Goal: Information Seeking & Learning: Check status

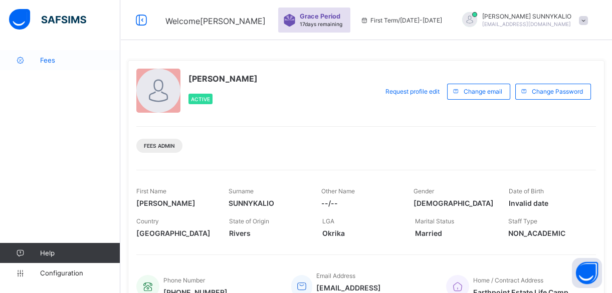
click at [46, 62] on span "Fees" at bounding box center [80, 60] width 80 height 8
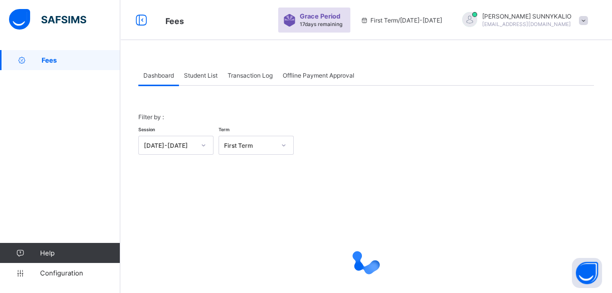
click at [203, 70] on div "Student List" at bounding box center [201, 75] width 44 height 20
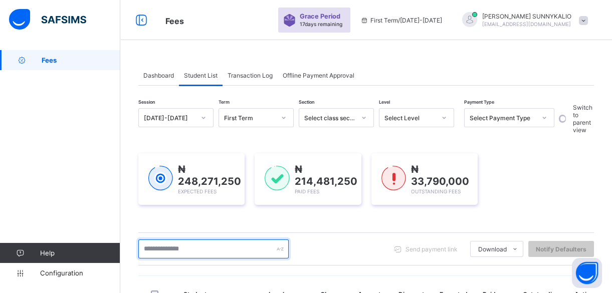
click at [203, 249] on input "text" at bounding box center [213, 248] width 150 height 19
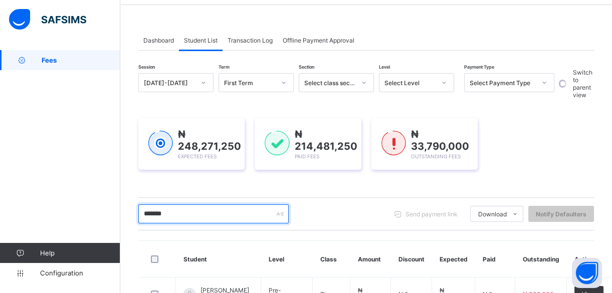
scroll to position [34, 0]
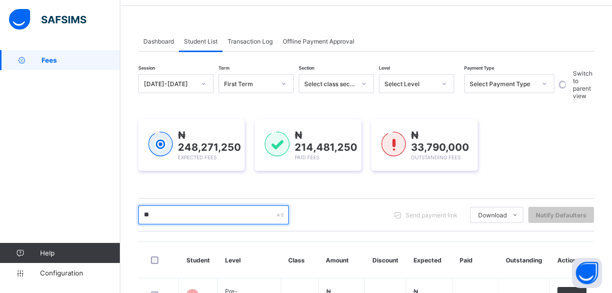
type input "*"
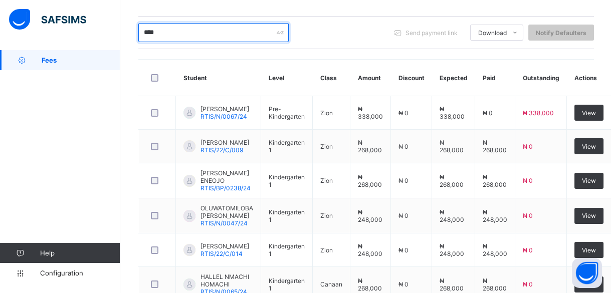
scroll to position [80, 0]
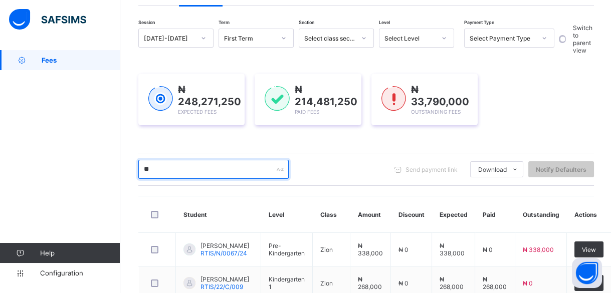
type input "*"
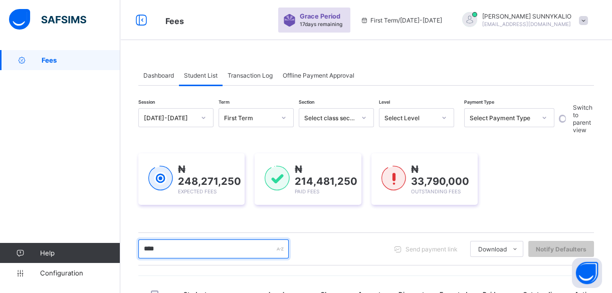
scroll to position [182, 0]
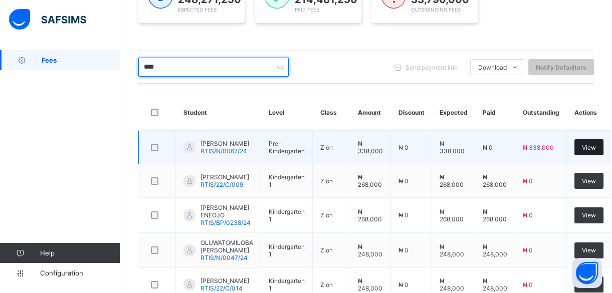
type input "****"
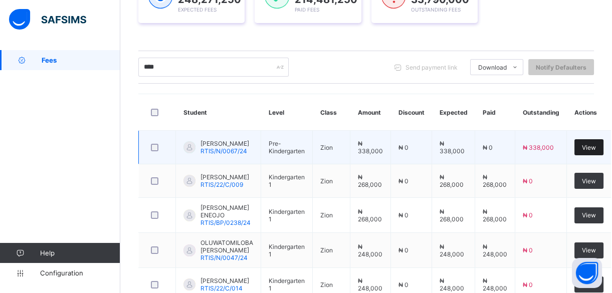
click at [583, 147] on span "View" at bounding box center [588, 148] width 14 height 8
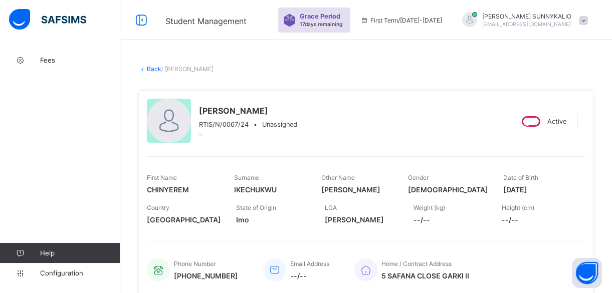
click at [153, 71] on link "Back" at bounding box center [154, 69] width 15 height 8
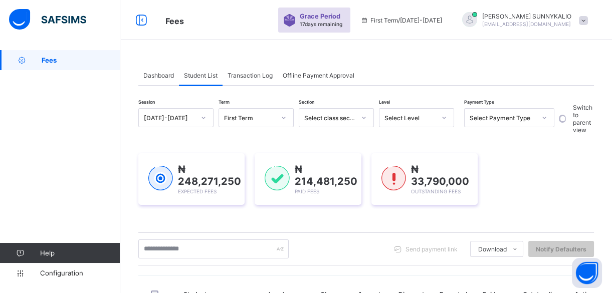
click at [587, 20] on span at bounding box center [582, 20] width 9 height 9
click at [548, 99] on span "Logout" at bounding box center [555, 99] width 66 height 12
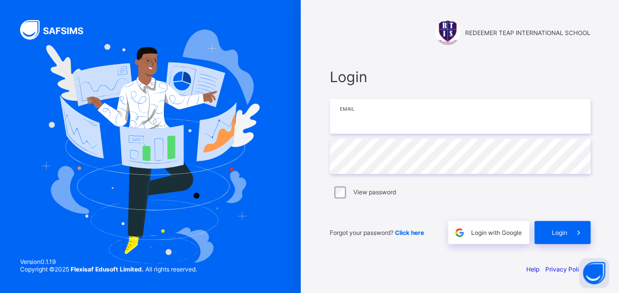
type input "**********"
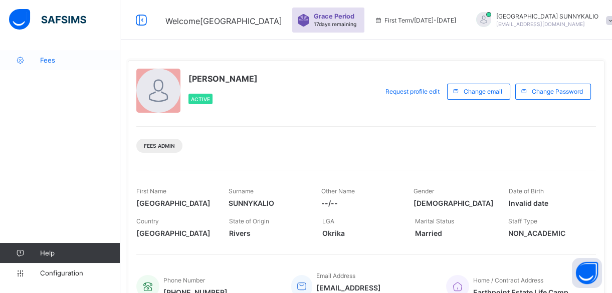
click at [50, 59] on span "Fees" at bounding box center [80, 60] width 80 height 8
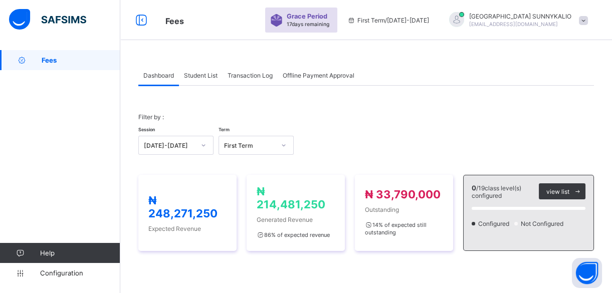
click at [198, 74] on span "Student List" at bounding box center [201, 76] width 34 height 8
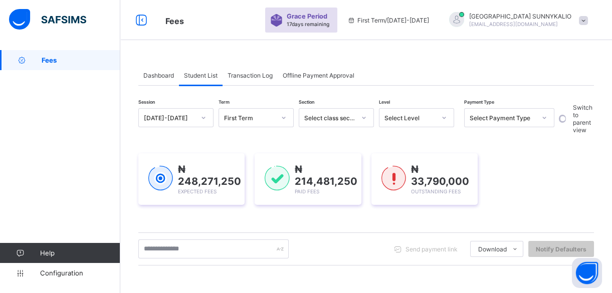
click at [198, 17] on span "Fees" at bounding box center [210, 20] width 90 height 13
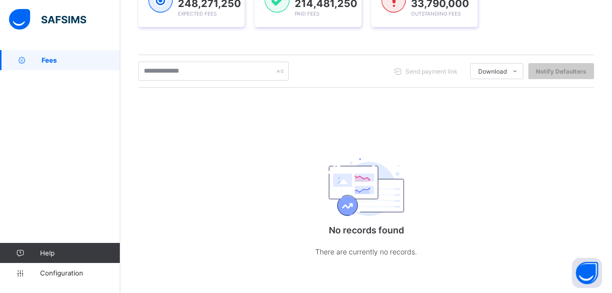
scroll to position [132, 0]
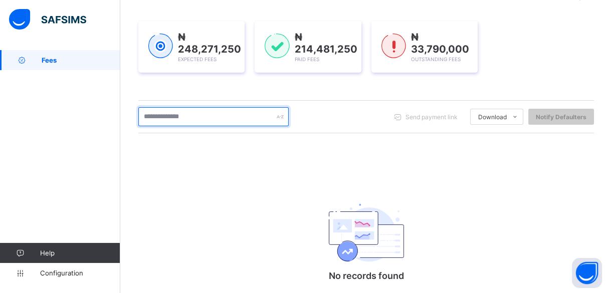
click at [224, 112] on input "text" at bounding box center [213, 116] width 150 height 19
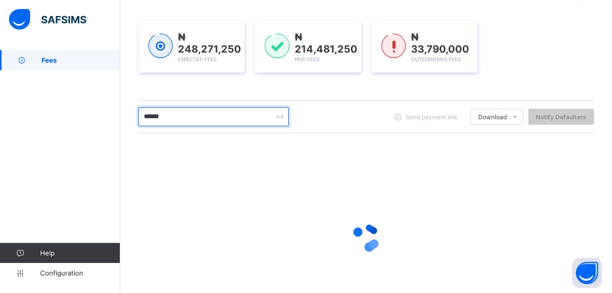
type input "******"
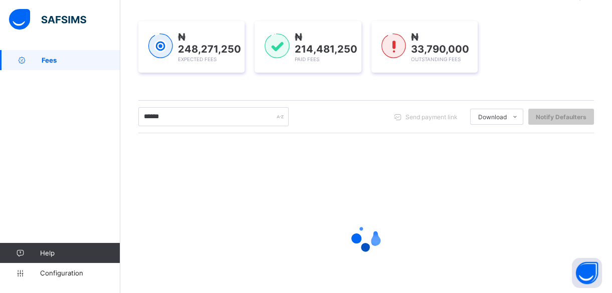
click at [236, 91] on div "Session 2025-2026 Term First Term Section Select class section Level Select Lev…" at bounding box center [365, 154] width 455 height 357
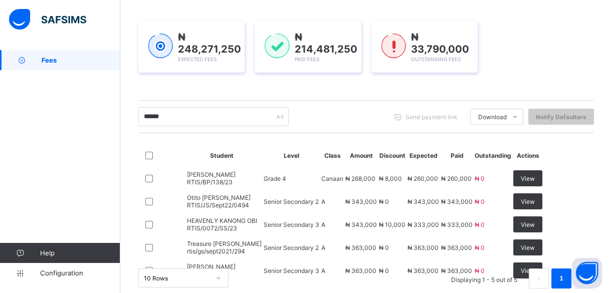
scroll to position [250, 0]
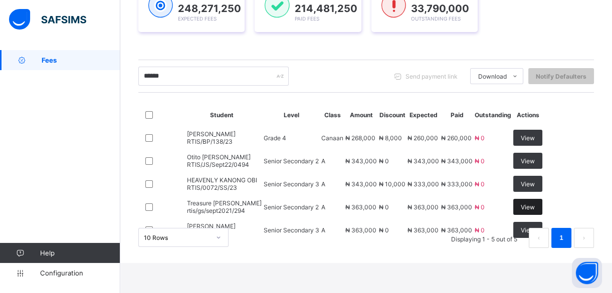
click at [534, 203] on span "View" at bounding box center [527, 207] width 14 height 8
